Goal: Information Seeking & Learning: Learn about a topic

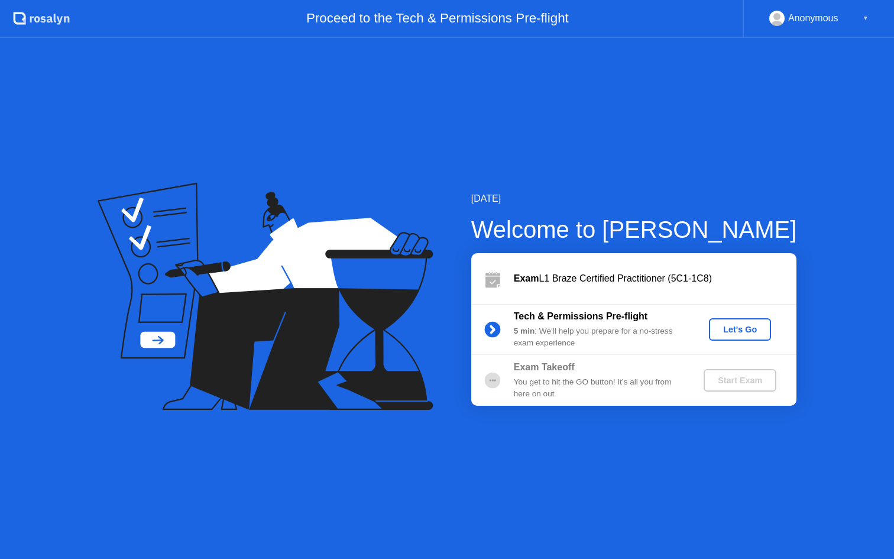
click at [739, 332] on div "Let's Go" at bounding box center [740, 329] width 53 height 9
